Goal: Check status: Check status

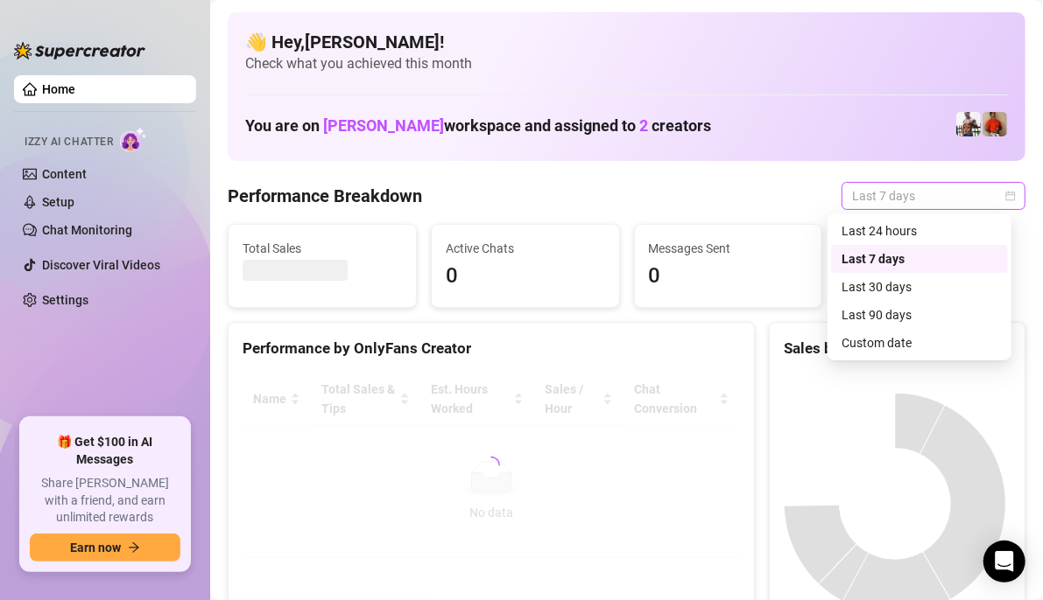
click at [1002, 199] on div "Last 7 days" at bounding box center [933, 196] width 184 height 28
click at [892, 350] on div "Custom date" at bounding box center [919, 342] width 156 height 19
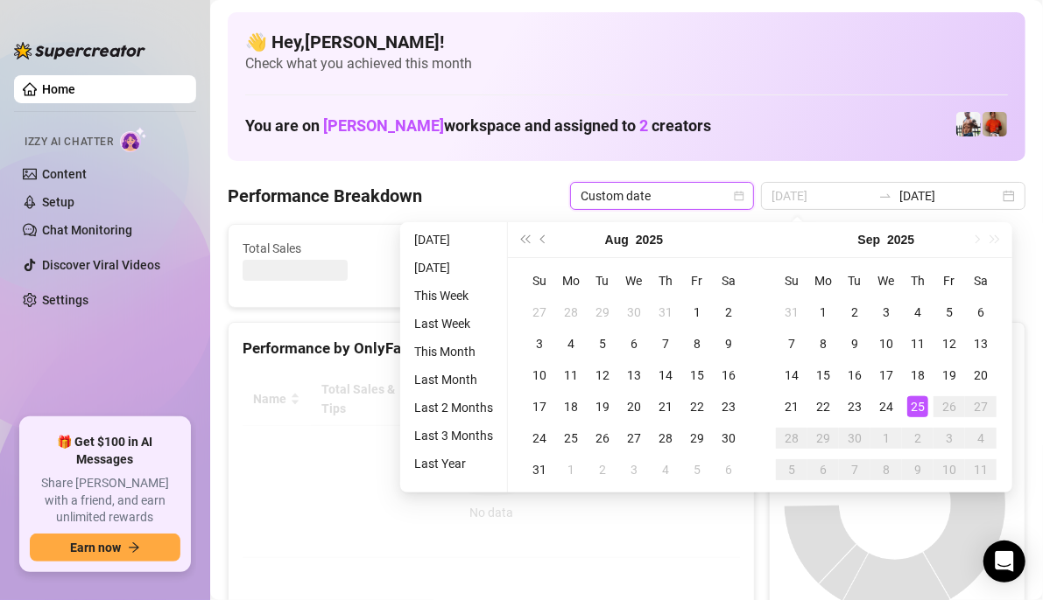
click at [919, 407] on div "25" at bounding box center [917, 407] width 21 height 21
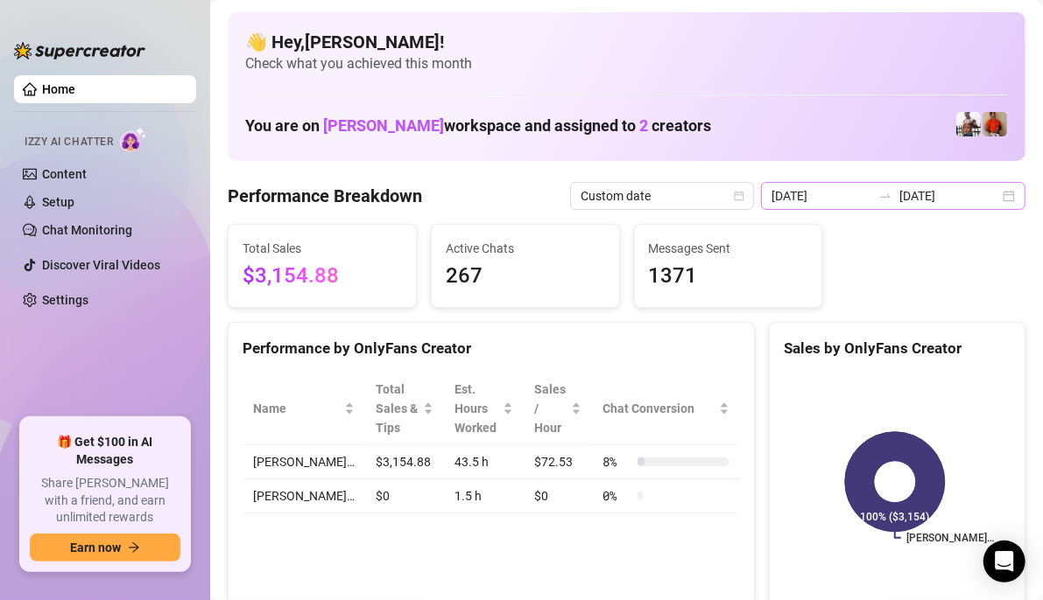
click at [994, 199] on div "[DATE] [DATE]" at bounding box center [893, 196] width 264 height 28
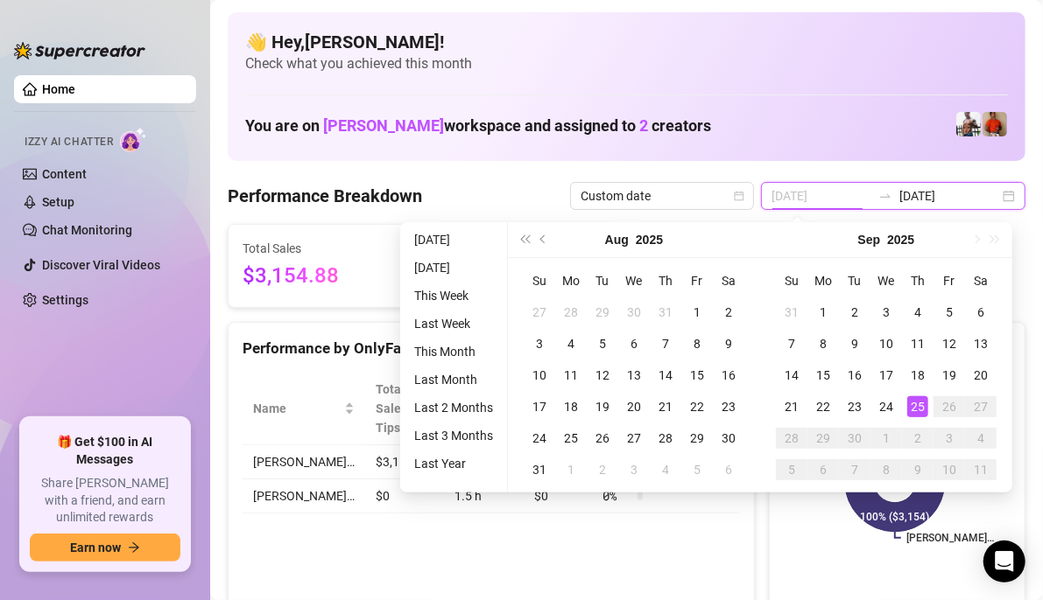
type input "[DATE]"
click at [916, 406] on div "25" at bounding box center [917, 407] width 21 height 21
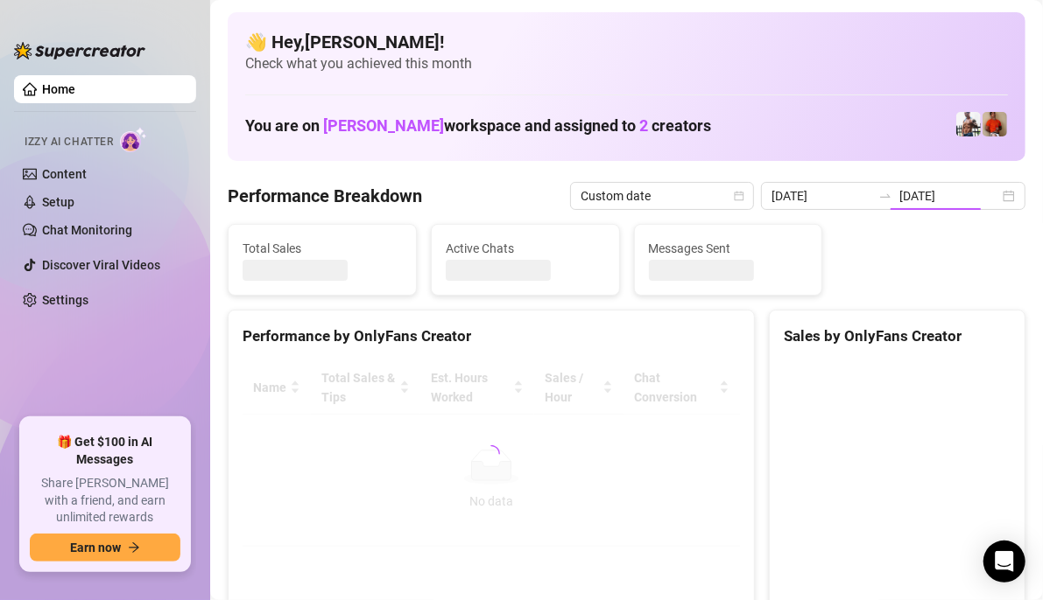
type input "[DATE]"
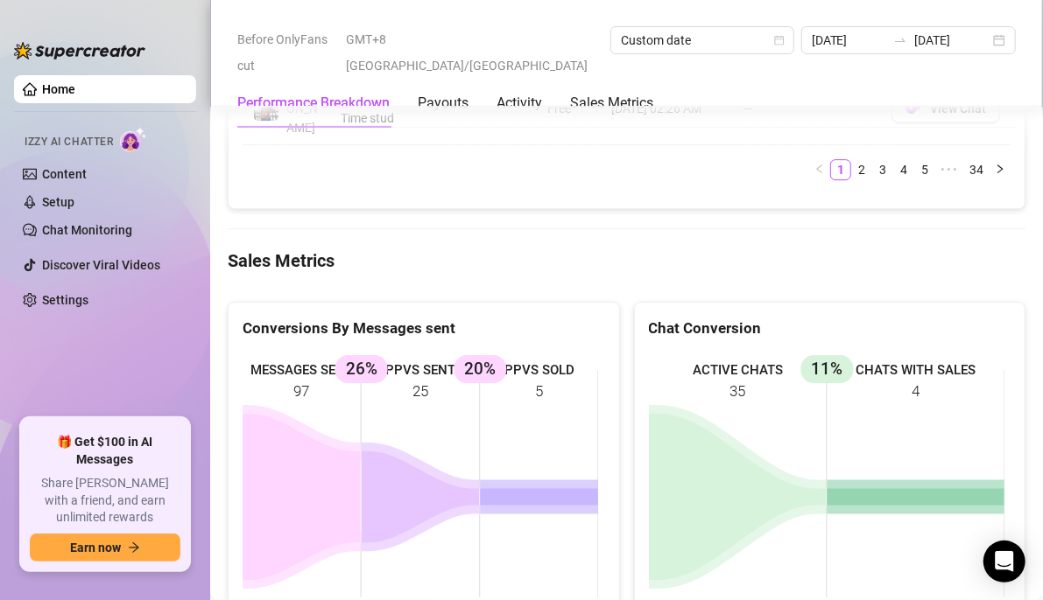
scroll to position [2451, 0]
